Goal: Information Seeking & Learning: Learn about a topic

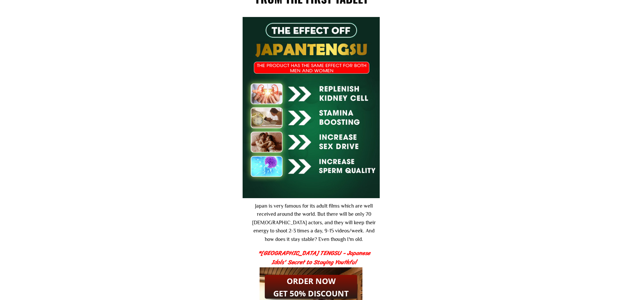
scroll to position [914, 0]
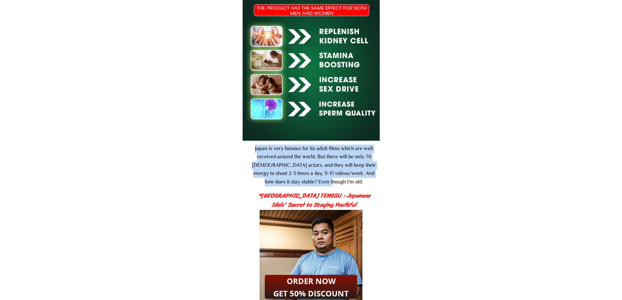
drag, startPoint x: 253, startPoint y: 145, endPoint x: 376, endPoint y: 182, distance: 129.1
click at [376, 182] on div "Japan is very famous for its adult films which are well received around the wor…" at bounding box center [313, 166] width 129 height 42
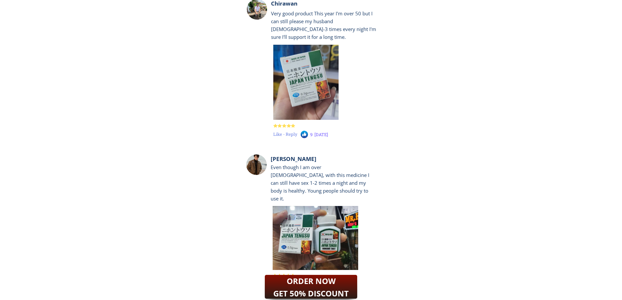
scroll to position [6365, 0]
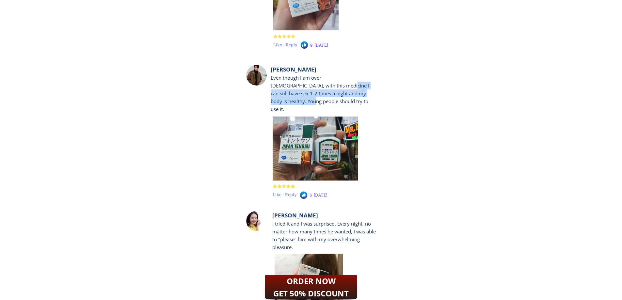
drag, startPoint x: 294, startPoint y: 88, endPoint x: 350, endPoint y: 95, distance: 55.5
click at [350, 95] on div "Even though I am over [DEMOGRAPHIC_DATA], with this medicine I can still have s…" at bounding box center [323, 93] width 105 height 39
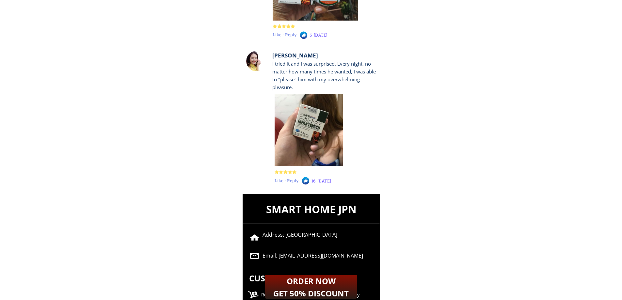
scroll to position [6558, 0]
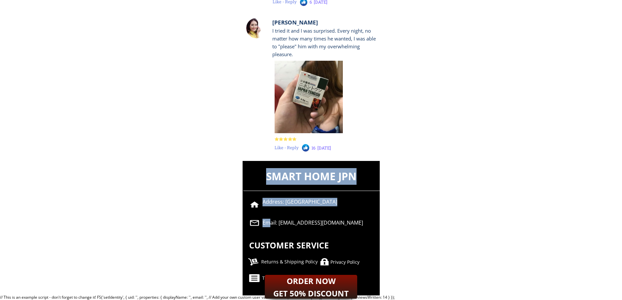
drag, startPoint x: 271, startPoint y: 222, endPoint x: 339, endPoint y: 231, distance: 68.8
click at [339, 231] on div "SMART HOME JPN Address: [GEOGRAPHIC_DATA] Email: [EMAIL_ADDRESS][DOMAIN_NAME] C…" at bounding box center [311, 228] width 137 height 134
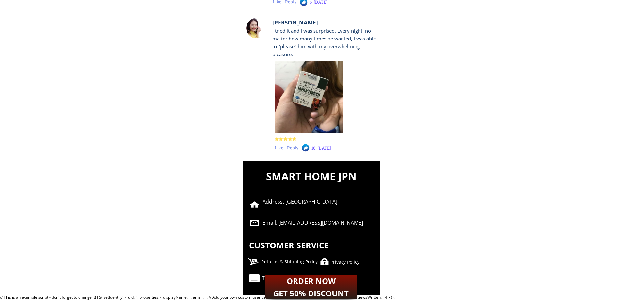
click at [349, 226] on div "Email: [EMAIL_ADDRESS][DOMAIN_NAME]" at bounding box center [319, 223] width 115 height 8
click at [290, 261] on div "Returns & Shipping Policy" at bounding box center [296, 261] width 70 height 7
